Goal: Information Seeking & Learning: Check status

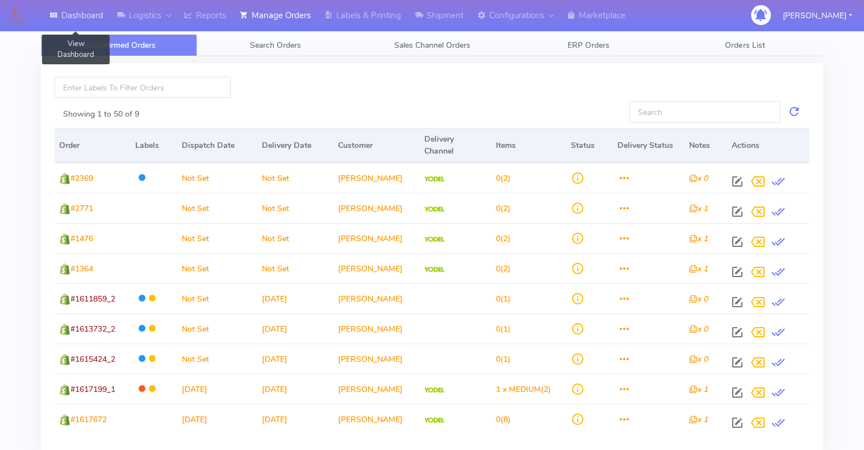
click at [85, 11] on link "Dashboard" at bounding box center [77, 15] width 68 height 31
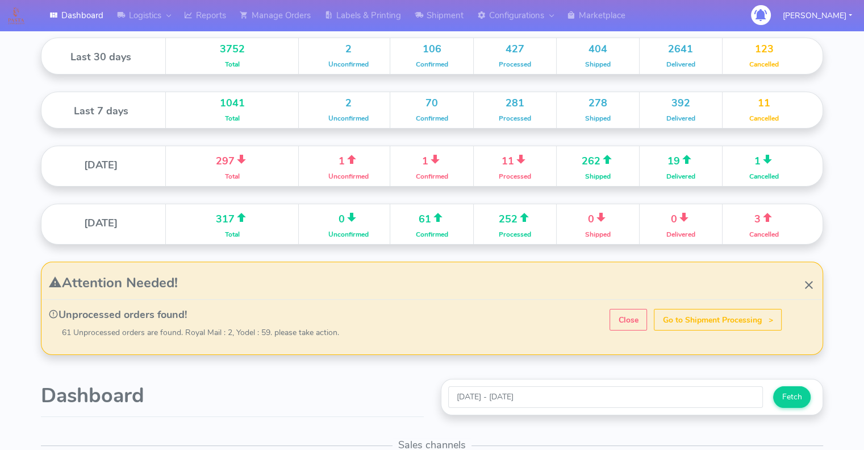
scroll to position [88, 0]
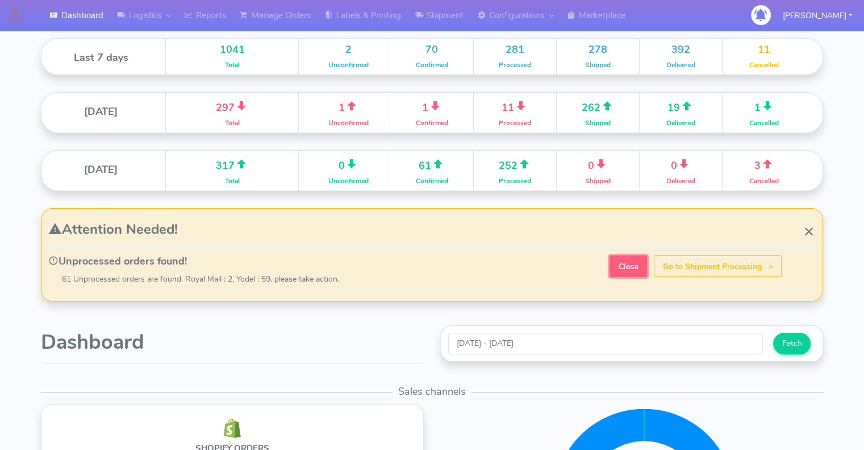
click at [631, 270] on strong "Close" at bounding box center [629, 266] width 20 height 11
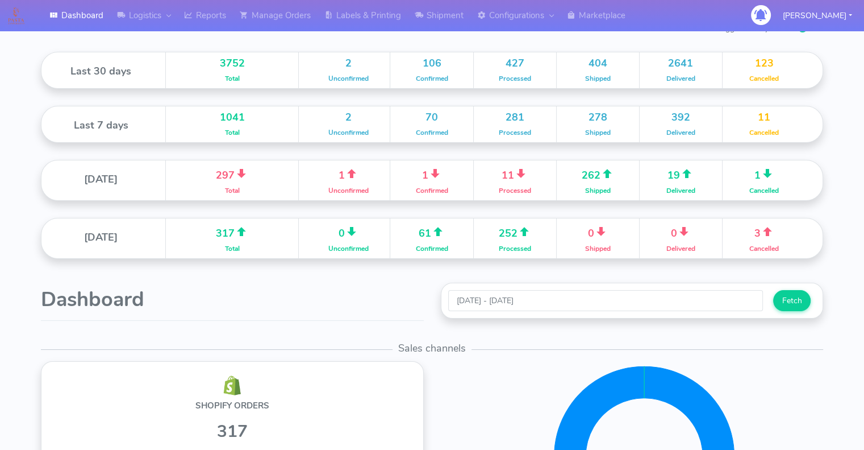
scroll to position [19, 0]
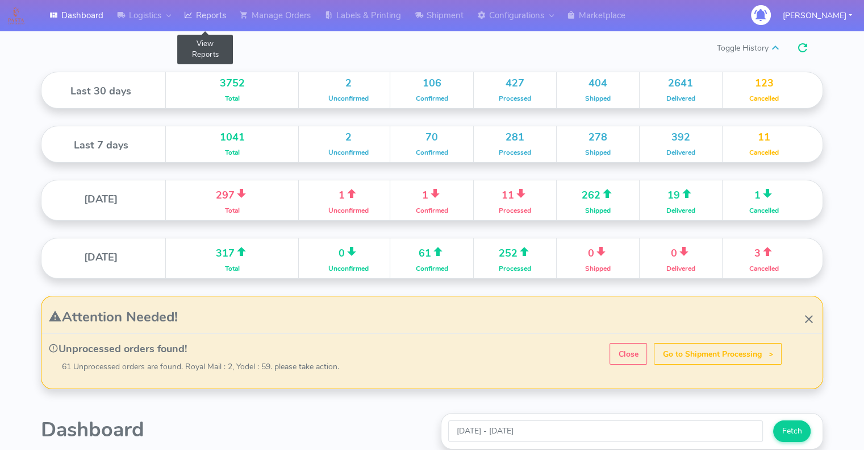
click at [225, 15] on link "Reports" at bounding box center [205, 15] width 56 height 31
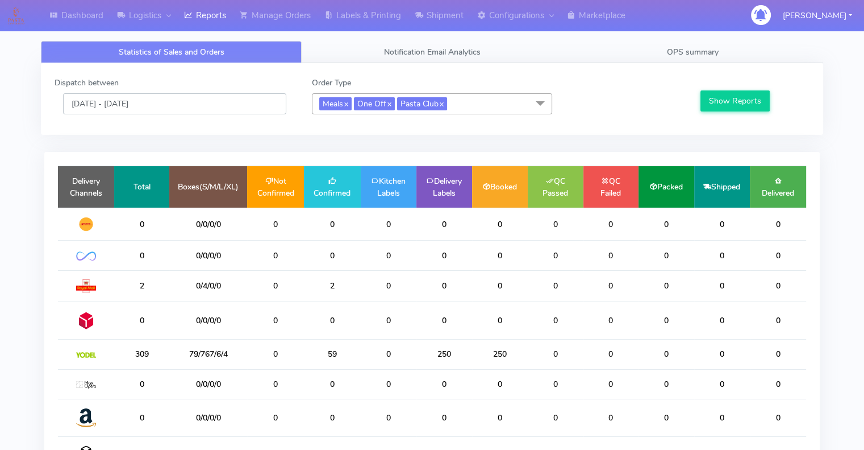
click at [132, 97] on input "29/08/2025 - 29/08/2025" at bounding box center [174, 103] width 223 height 21
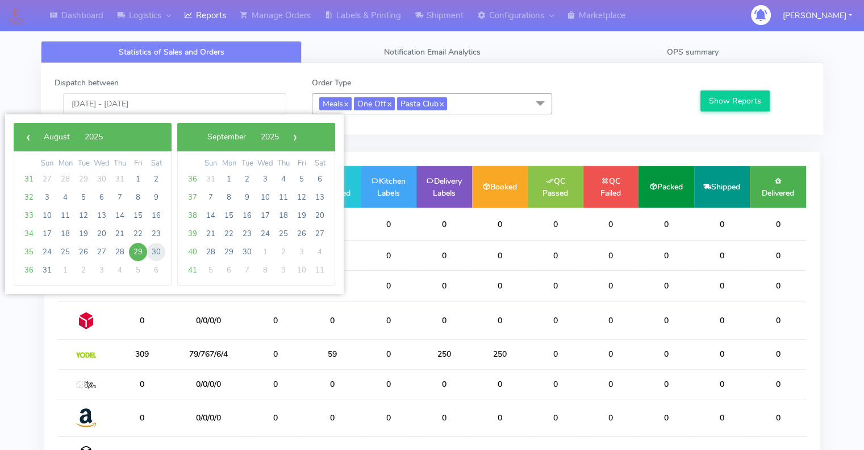
click at [151, 251] on span "30" at bounding box center [156, 252] width 18 height 18
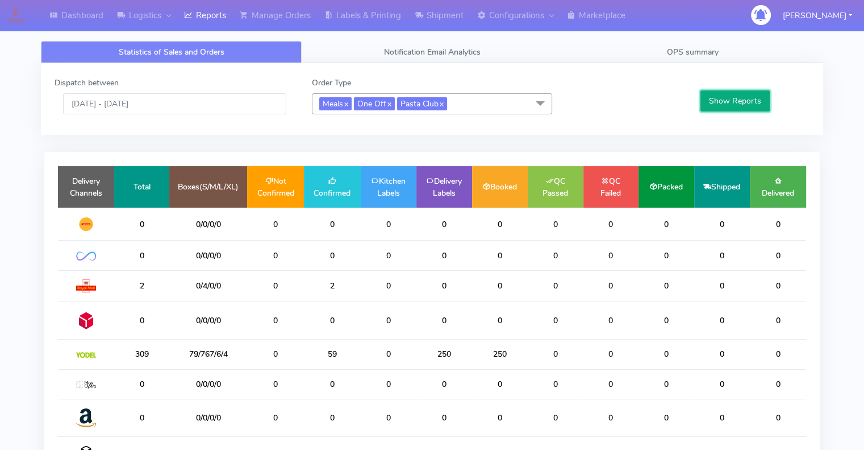
click at [720, 95] on button "Show Reports" at bounding box center [736, 100] width 70 height 21
click at [103, 102] on input "30/08/2025 - 30/08/2025" at bounding box center [174, 103] width 223 height 21
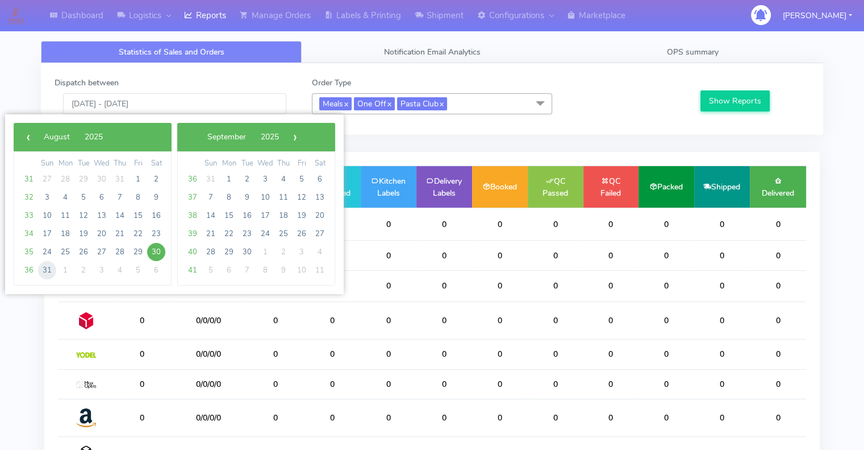
click at [50, 267] on span "31" at bounding box center [47, 270] width 18 height 18
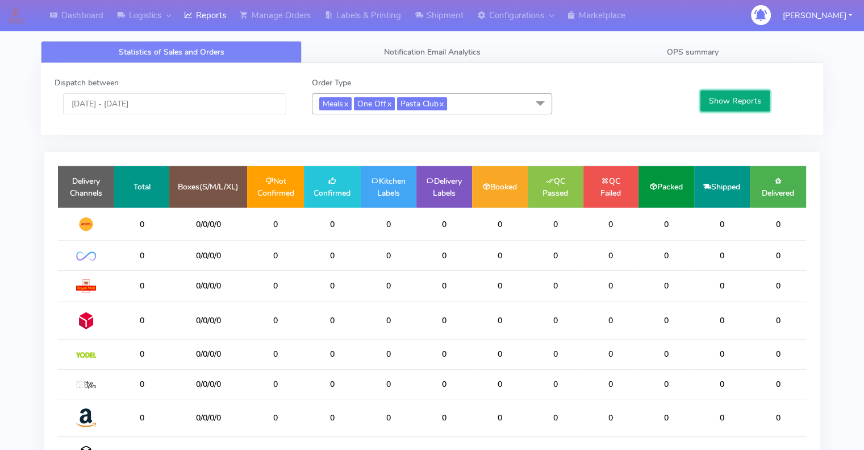
click at [738, 95] on button "Show Reports" at bounding box center [736, 100] width 70 height 21
click at [156, 98] on input "31/08/2025 - 31/08/2025" at bounding box center [174, 103] width 223 height 21
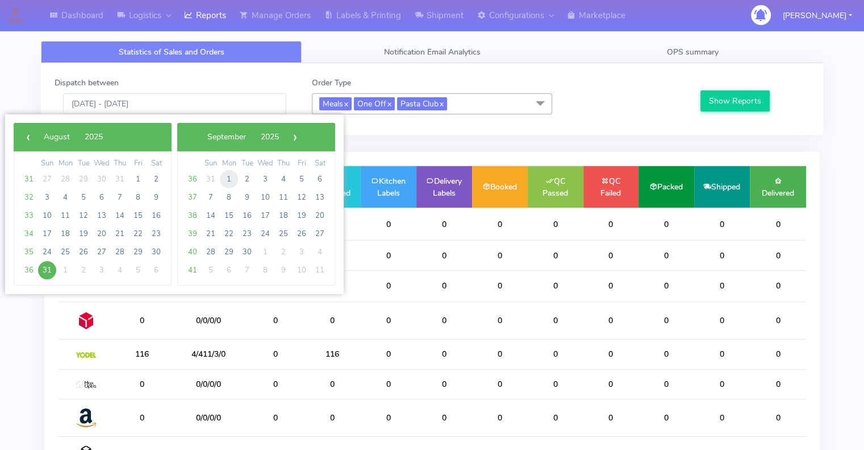
click at [228, 177] on span "1" at bounding box center [229, 179] width 18 height 18
click at [228, 177] on span "29" at bounding box center [229, 179] width 18 height 18
click at [605, 93] on div at bounding box center [625, 96] width 129 height 38
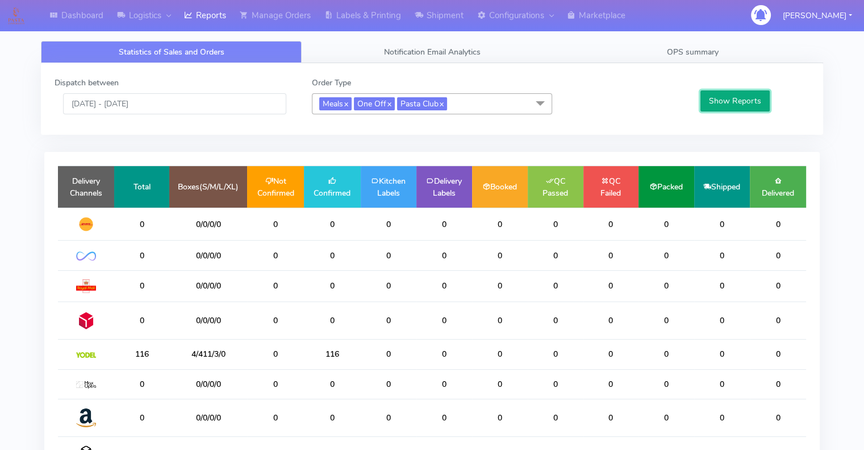
click at [746, 101] on button "Show Reports" at bounding box center [736, 100] width 70 height 21
click at [157, 100] on input "31/08/2025 - 31/08/2025" at bounding box center [174, 103] width 223 height 21
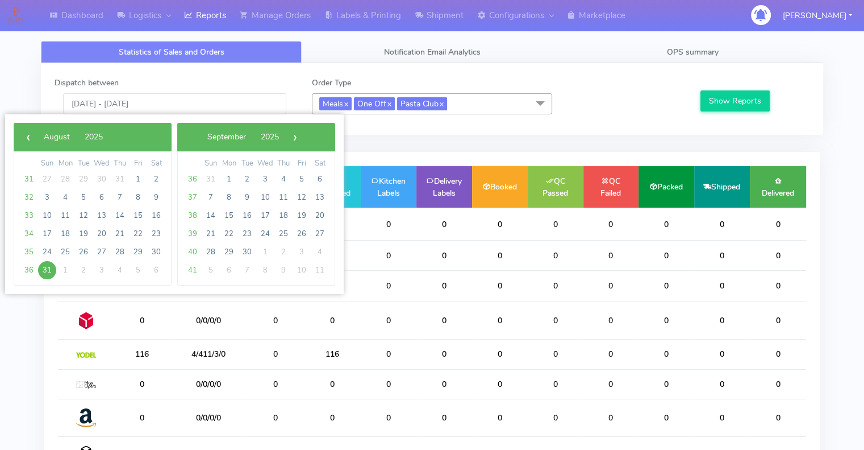
click at [218, 185] on td "31" at bounding box center [211, 179] width 18 height 18
click at [225, 180] on span "1" at bounding box center [229, 179] width 18 height 18
click at [225, 180] on span "29" at bounding box center [229, 179] width 18 height 18
click at [64, 177] on span "1" at bounding box center [65, 179] width 18 height 18
type input "01/09/2025 - 01/09/2025"
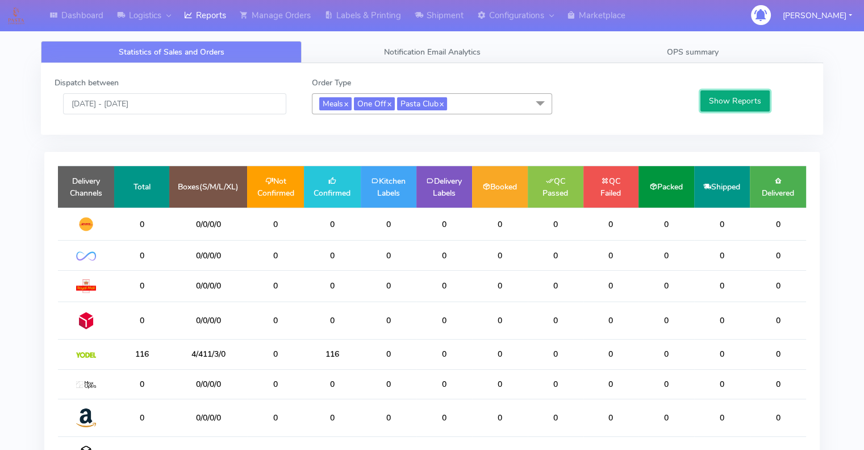
click at [718, 97] on button "Show Reports" at bounding box center [736, 100] width 70 height 21
